Goal: Find contact information: Find contact information

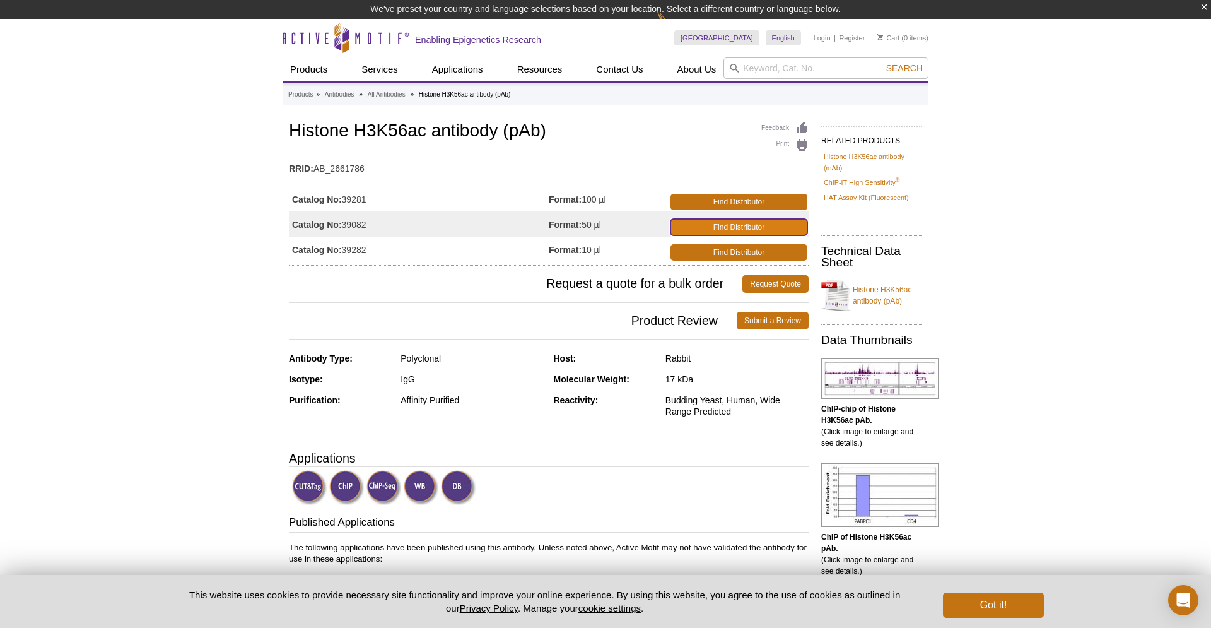
click at [726, 227] on link "Find Distributor" at bounding box center [739, 227] width 137 height 16
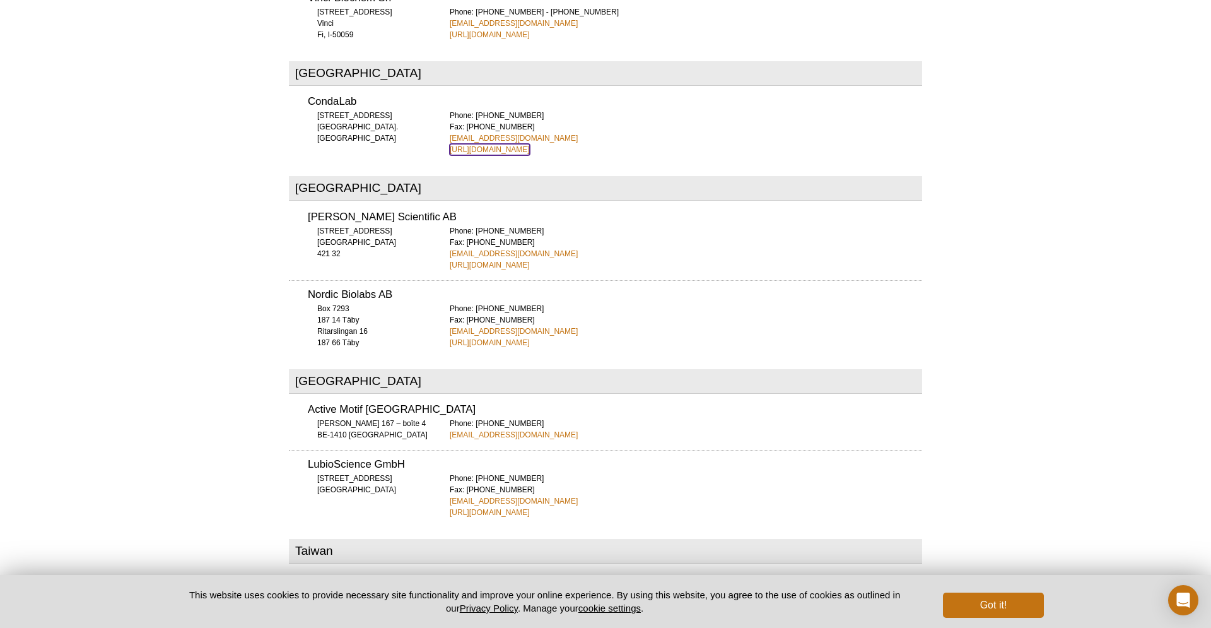
click at [491, 144] on link "https://www.condalab.com" at bounding box center [490, 149] width 80 height 11
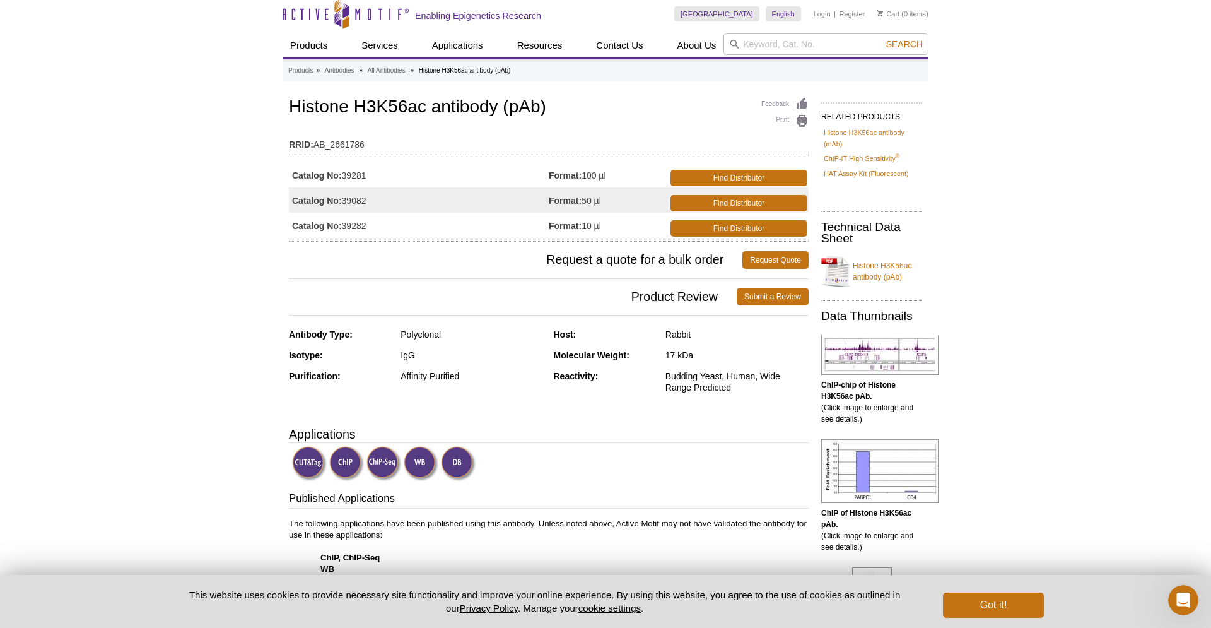
scroll to position [8, 0]
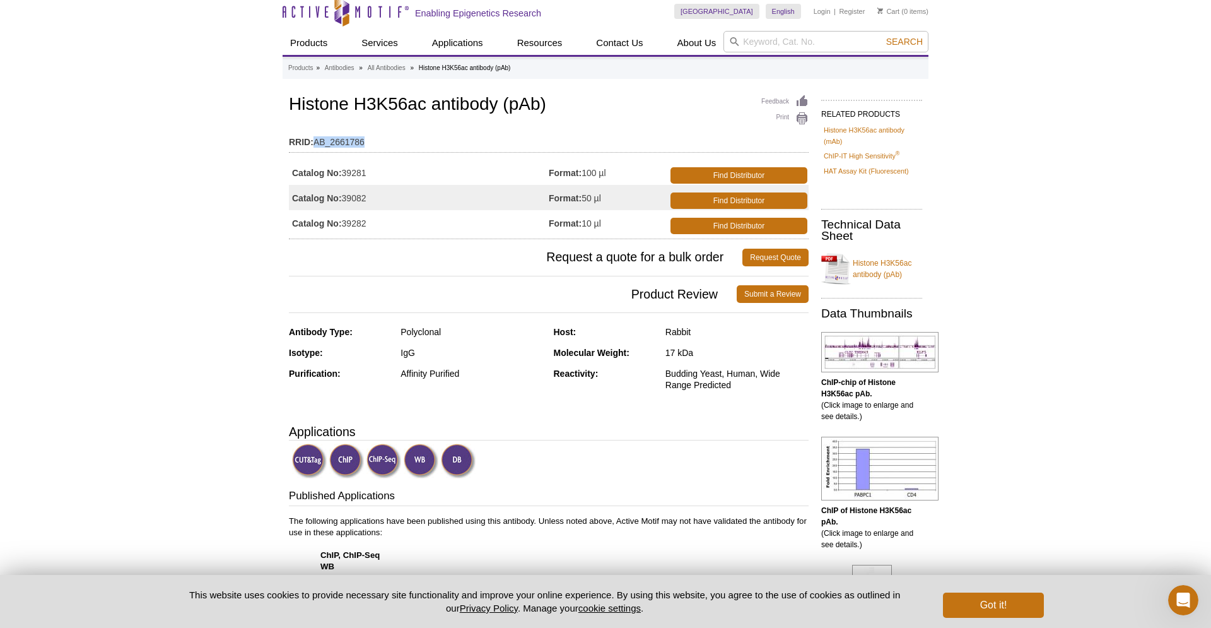
drag, startPoint x: 314, startPoint y: 143, endPoint x: 368, endPoint y: 143, distance: 53.6
click at [368, 143] on td "RRID: AB_2661786" at bounding box center [549, 139] width 520 height 20
copy td "AB_2661786"
drag, startPoint x: 289, startPoint y: 104, endPoint x: 555, endPoint y: 104, distance: 266.3
click at [555, 104] on h1 "Histone H3K56ac antibody (pAb)" at bounding box center [549, 105] width 520 height 21
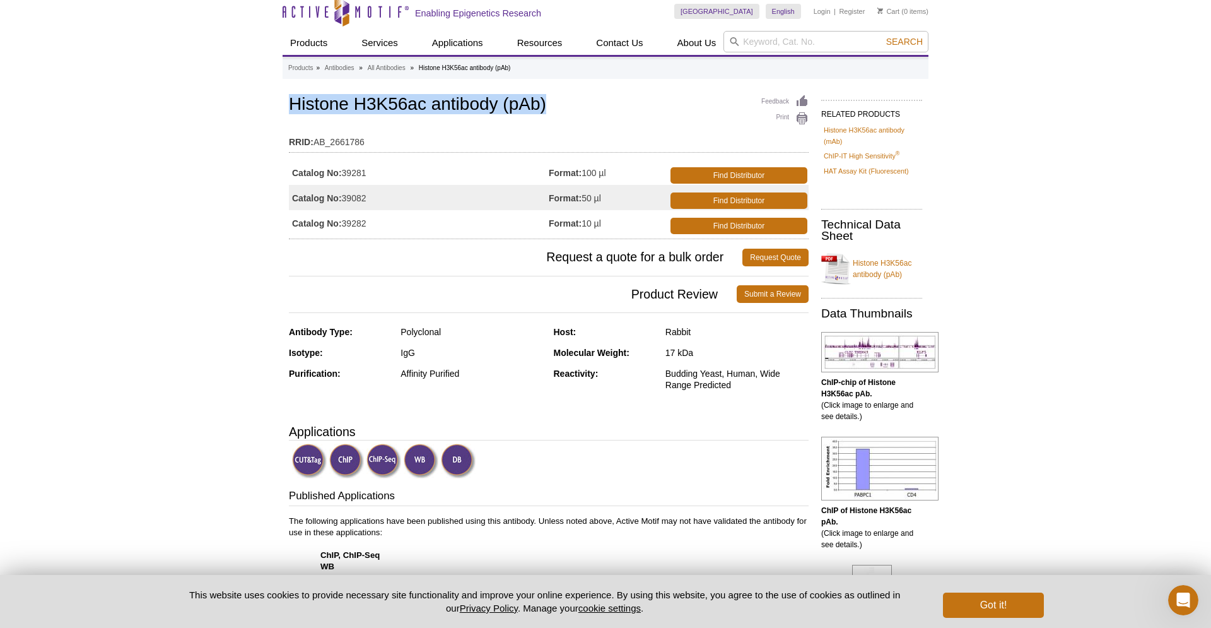
copy h1 "Histone H3K56ac antibody (pAb)"
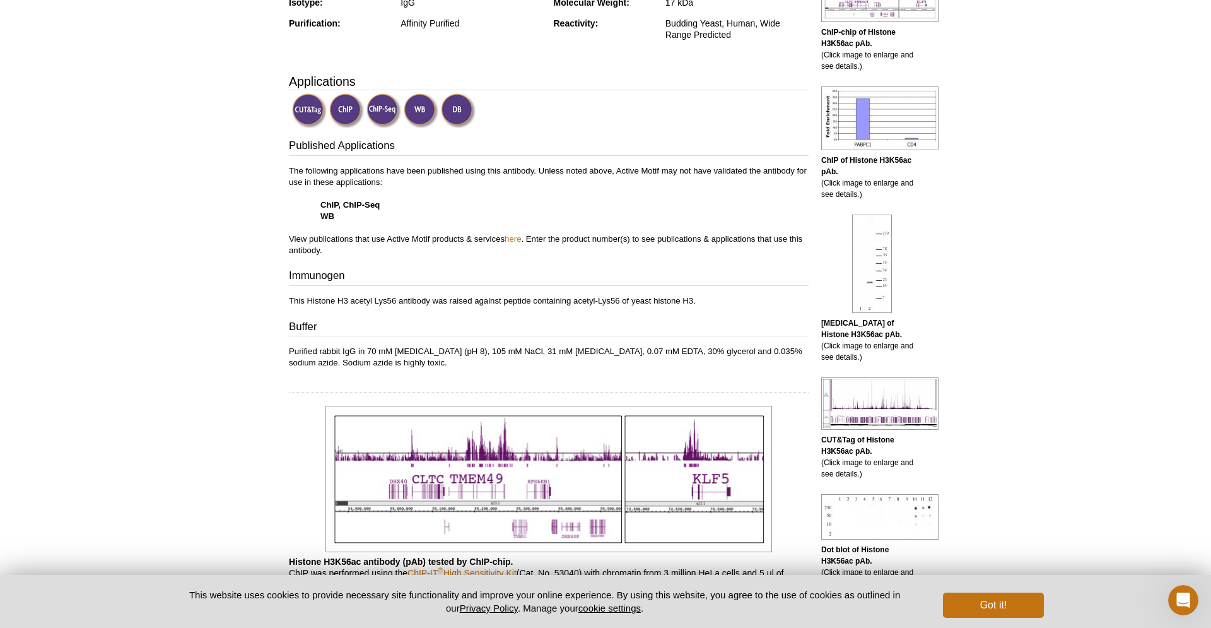
scroll to position [0, 0]
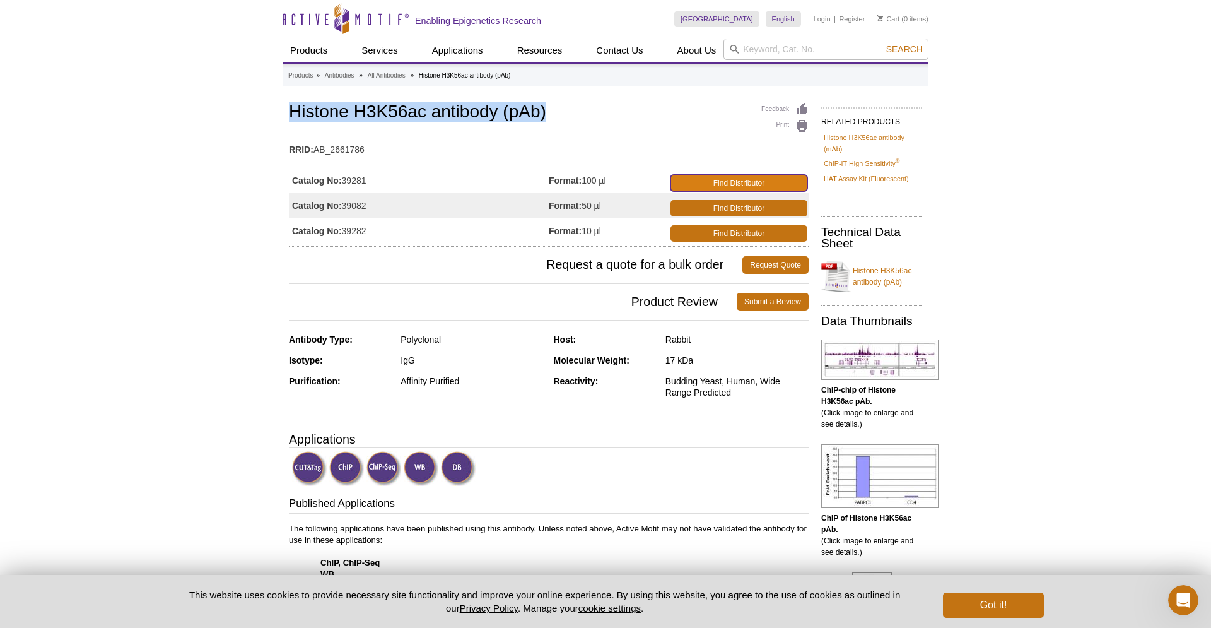
click at [710, 177] on link "Find Distributor" at bounding box center [739, 183] width 137 height 16
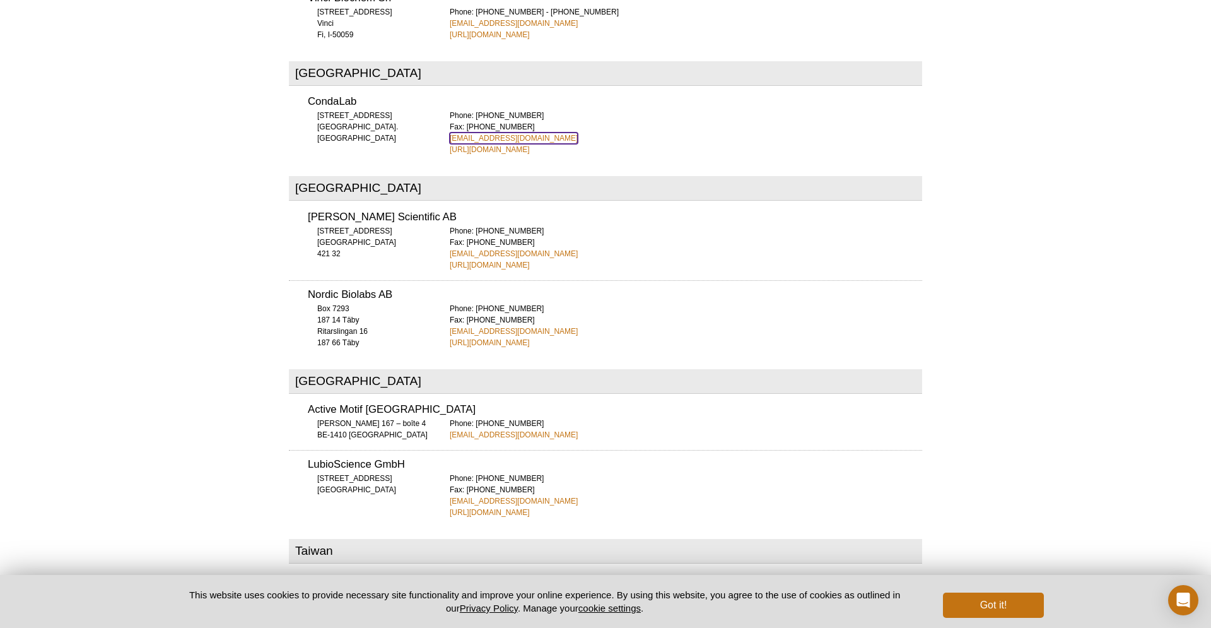
click at [488, 132] on link "[EMAIL_ADDRESS][DOMAIN_NAME]" at bounding box center [514, 137] width 128 height 11
drag, startPoint x: 541, startPoint y: 78, endPoint x: 440, endPoint y: 74, distance: 100.4
click at [440, 85] on div "CondaLab [STREET_ADDRESS]. [GEOGRAPHIC_DATA] Phone: [PHONE_NUMBER] Fax: [PHONE_…" at bounding box center [605, 119] width 633 height 68
copy link "[EMAIL_ADDRESS][DOMAIN_NAME]"
